Goal: Information Seeking & Learning: Learn about a topic

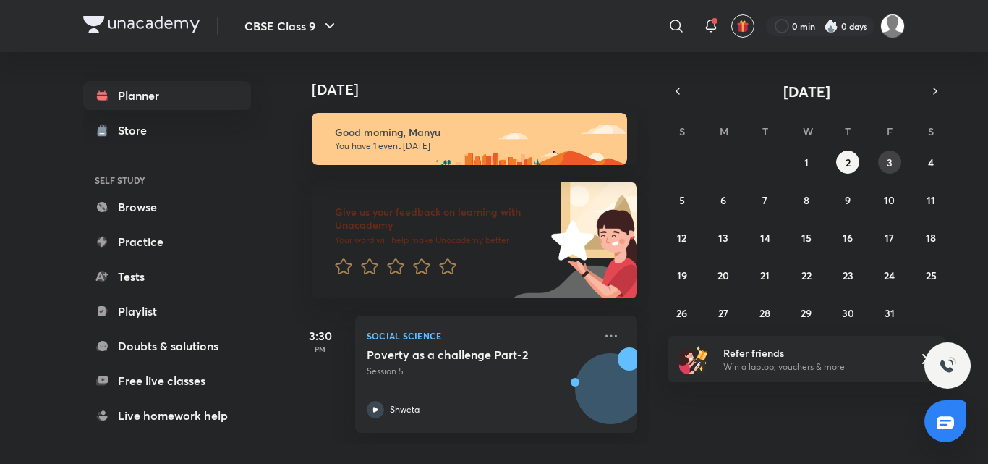
click at [891, 169] on abbr "3" at bounding box center [890, 163] width 6 height 14
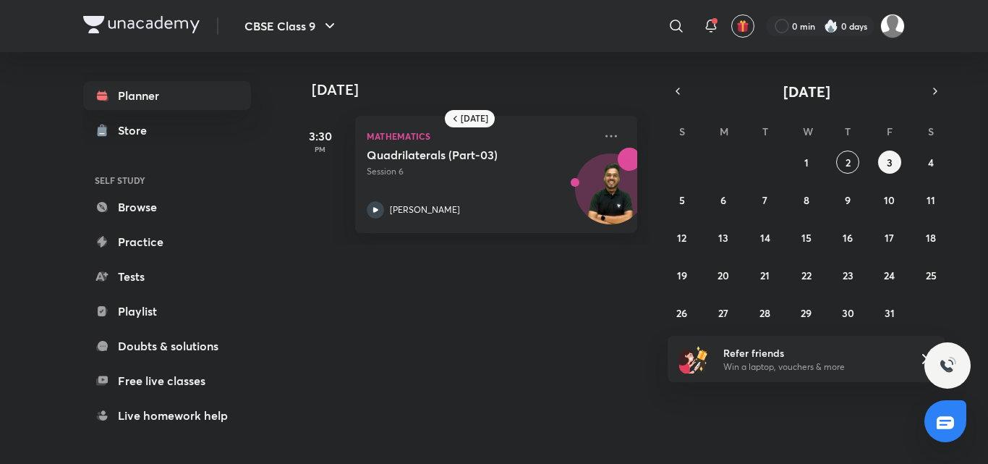
click at [819, 163] on div "28 29 30 1 2 3 4 5 6 7 8 9 10 11 12 13 14 15 16 17 18 19 20 21 22 23 24 25 26 2…" at bounding box center [807, 237] width 278 height 174
drag, startPoint x: 852, startPoint y: 171, endPoint x: 822, endPoint y: 171, distance: 30.4
click at [848, 171] on button "2" at bounding box center [847, 161] width 23 height 23
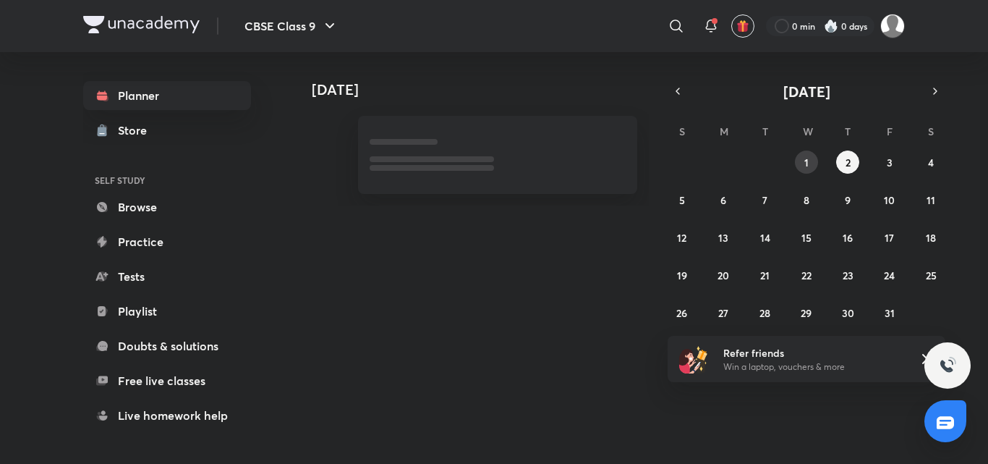
click at [808, 166] on abbr "1" at bounding box center [806, 163] width 4 height 14
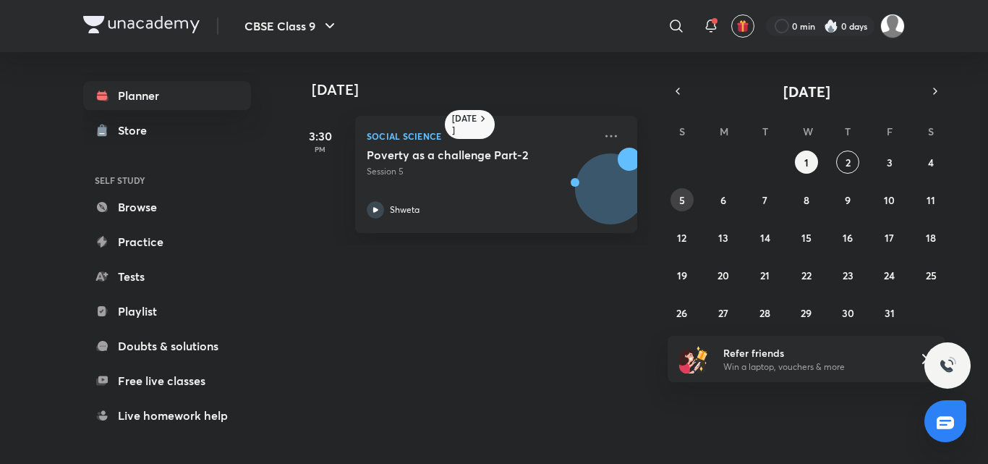
click at [679, 195] on abbr "5" at bounding box center [682, 200] width 6 height 14
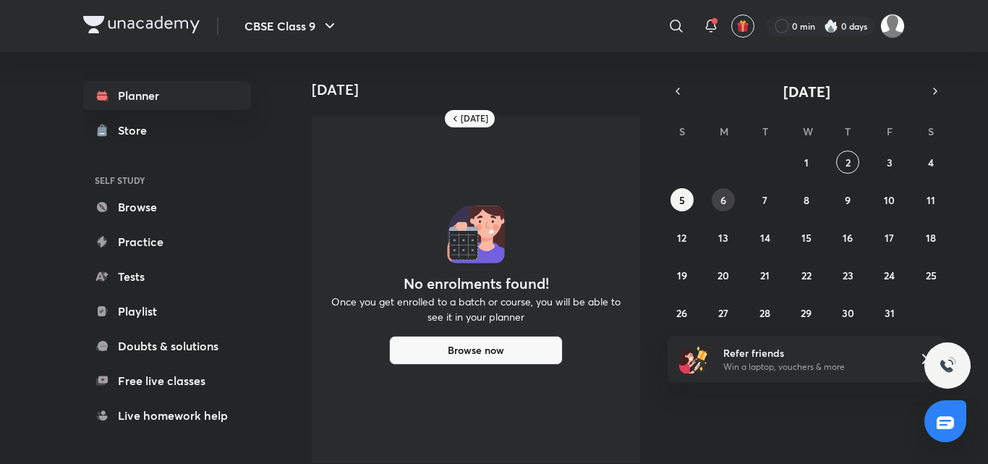
drag, startPoint x: 733, startPoint y: 197, endPoint x: 672, endPoint y: 145, distance: 80.6
click at [734, 197] on button "6" at bounding box center [723, 199] width 23 height 23
